Goal: Information Seeking & Learning: Learn about a topic

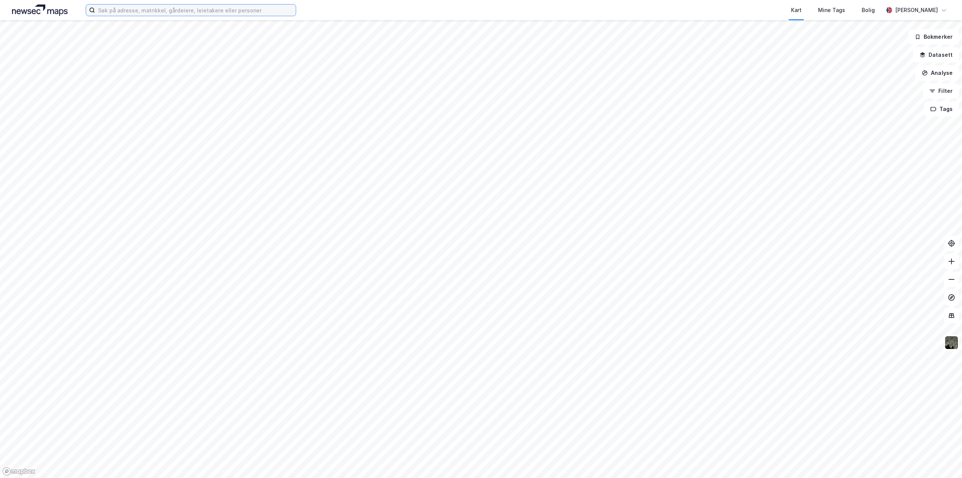
click at [135, 11] on input at bounding box center [195, 10] width 201 height 11
type input "torvbyen"
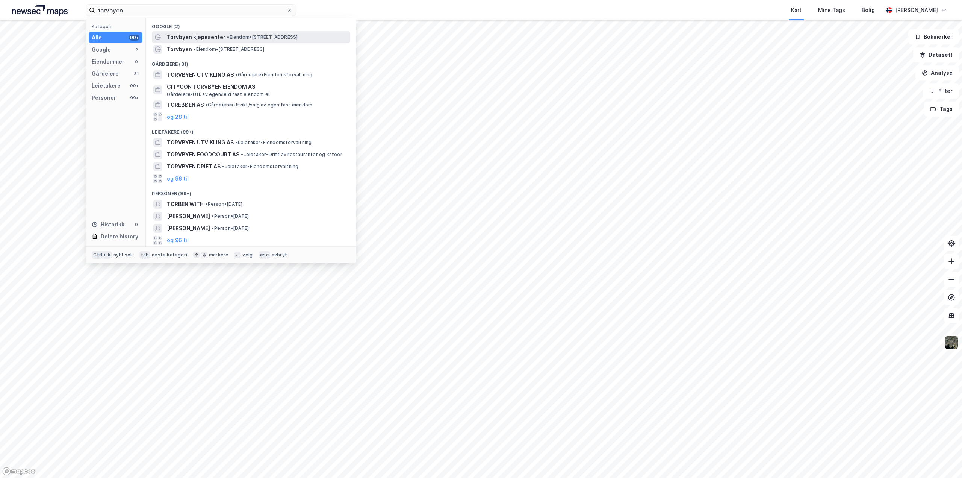
click at [238, 38] on span "• Eiendom • [STREET_ADDRESS]" at bounding box center [262, 37] width 71 height 6
